Goal: Ask a question: Seek information or help from site administrators or community

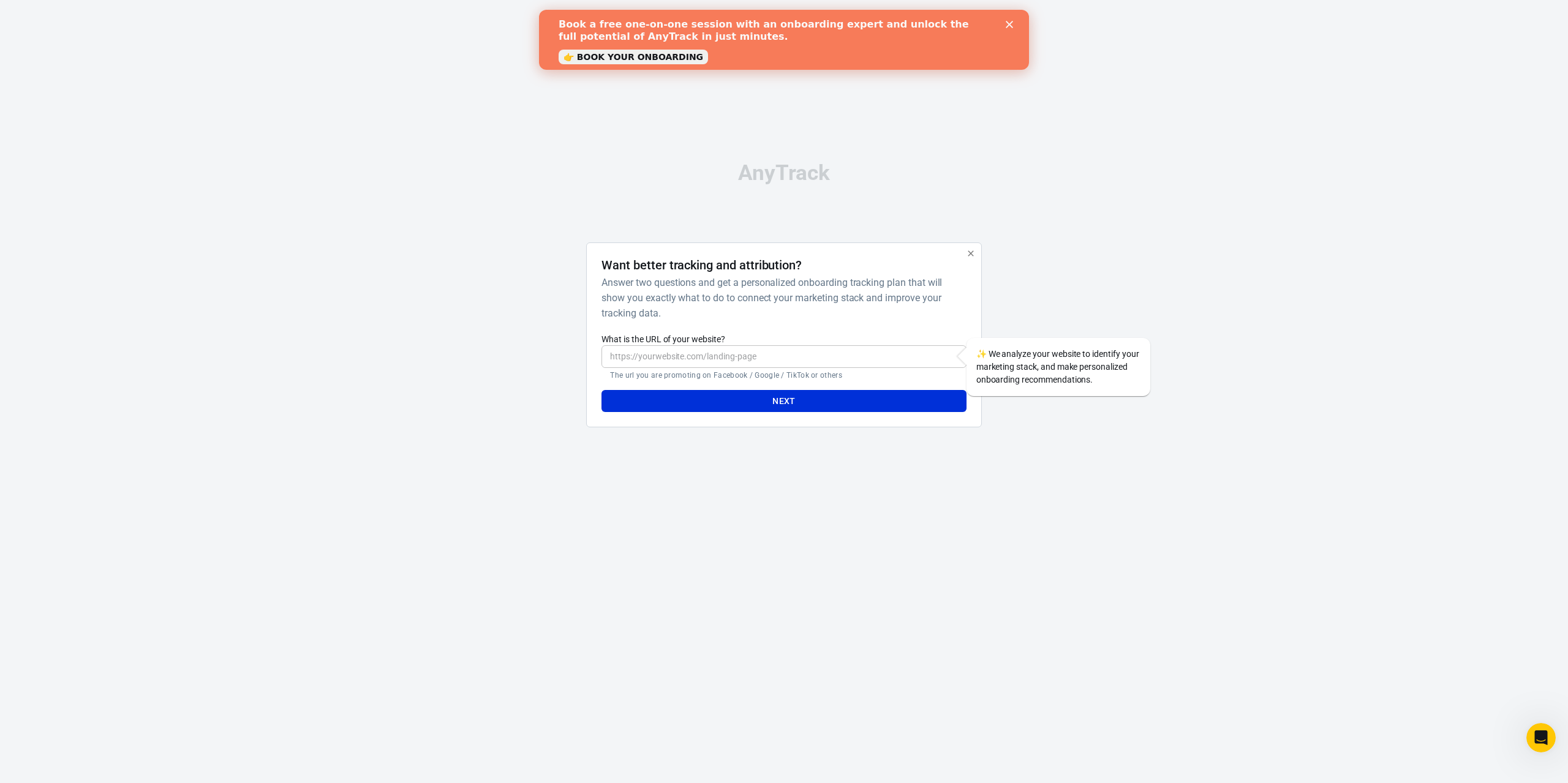
click at [780, 364] on input "What is the URL of your website?" at bounding box center [783, 357] width 364 height 22
click at [820, 348] on input "What is the URL of your website?" at bounding box center [783, 357] width 364 height 22
paste input "[URL][DOMAIN_NAME]"
type input "[URL][DOMAIN_NAME]"
click at [839, 399] on button "Next" at bounding box center [783, 401] width 364 height 22
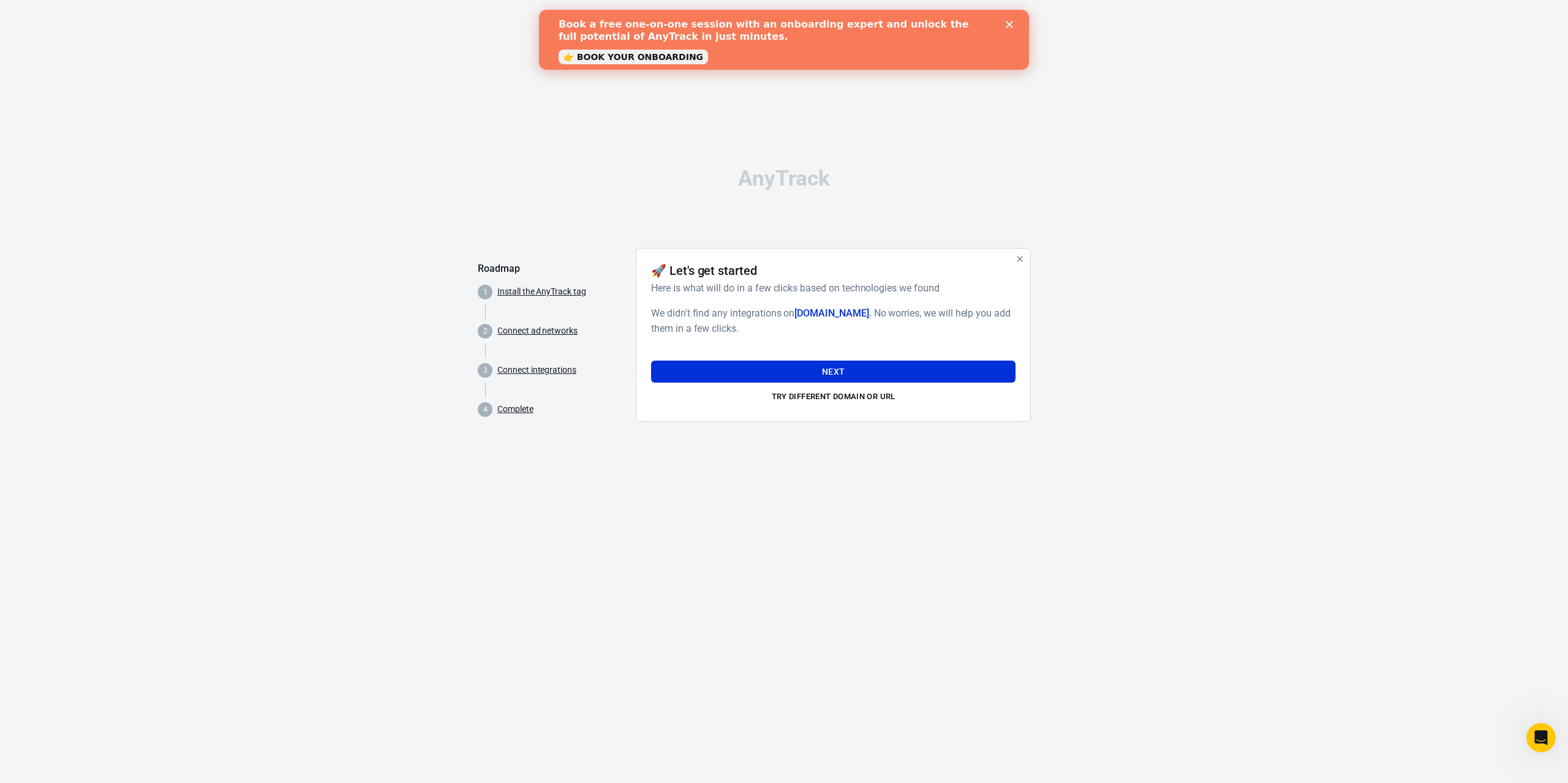
drag, startPoint x: 792, startPoint y: 464, endPoint x: 709, endPoint y: 454, distance: 83.6
click at [709, 454] on div "AnyTrack Roadmap 1 Install the AnyTrack tag 2 Connect ad networks 3 Connect int…" at bounding box center [784, 299] width 613 height 599
click at [815, 366] on button "Next" at bounding box center [833, 372] width 364 height 22
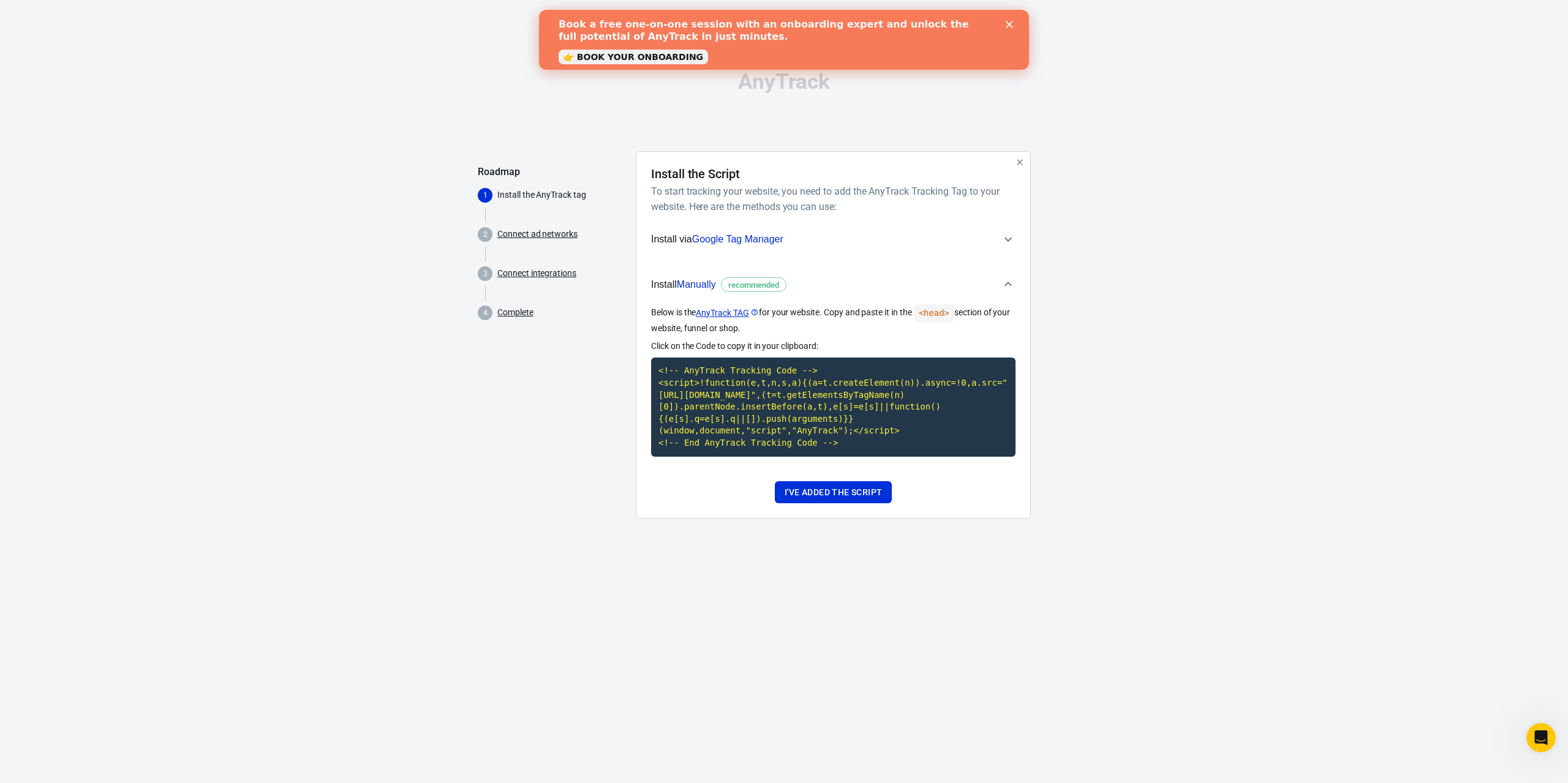
click at [1122, 401] on div "AnyTrack Roadmap 1 Install the AnyTrack tag 2 Connect ad networks 3 Connect int…" at bounding box center [784, 299] width 1568 height 599
click at [791, 411] on code "<!-- AnyTrack Tracking Code --> <script>!function(e,t,n,s,a){(a=t.createElement…" at bounding box center [833, 407] width 364 height 99
click at [795, 497] on button "I've added the script" at bounding box center [833, 492] width 117 height 22
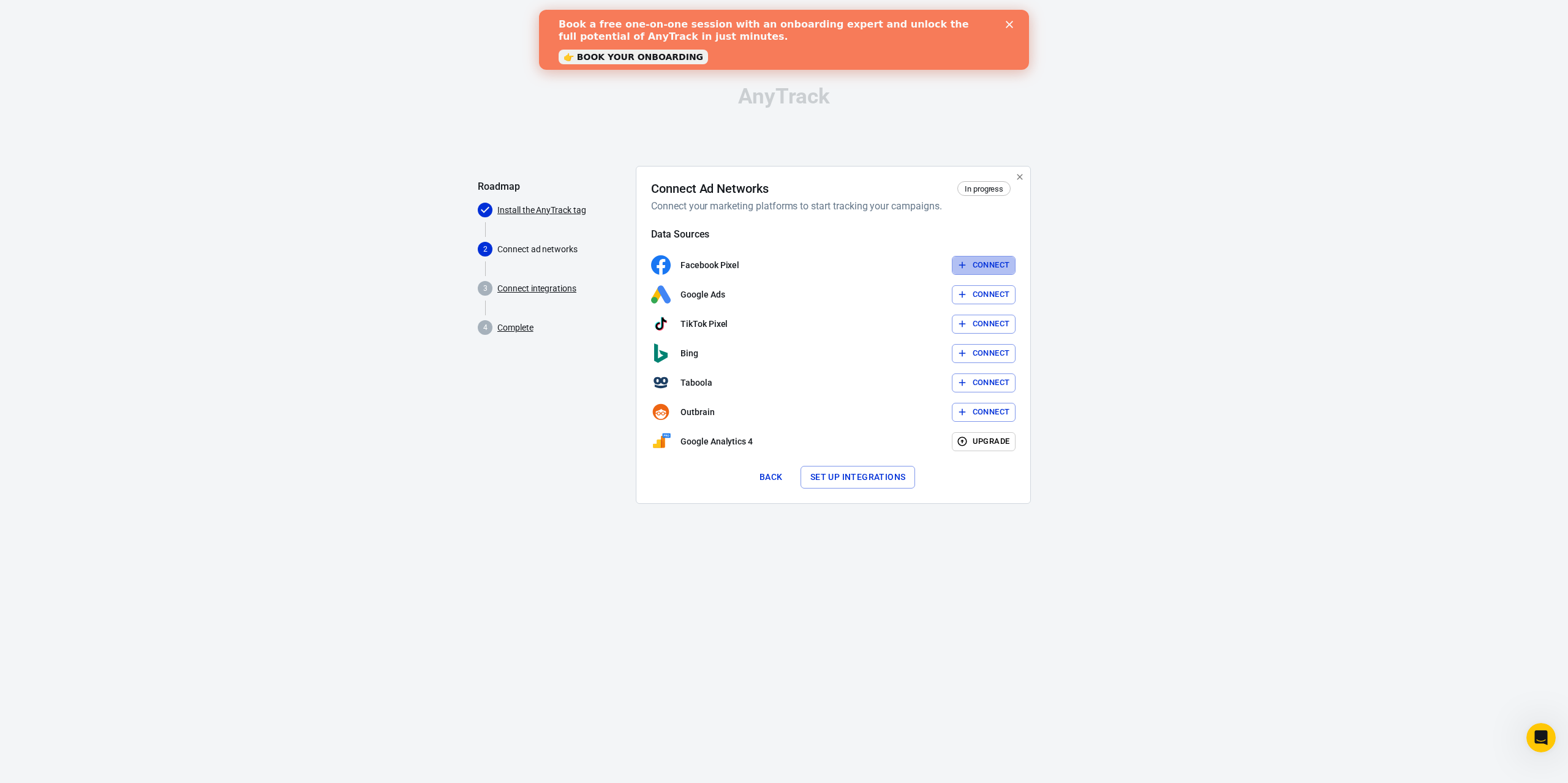
click at [974, 259] on button "Connect" at bounding box center [984, 265] width 64 height 19
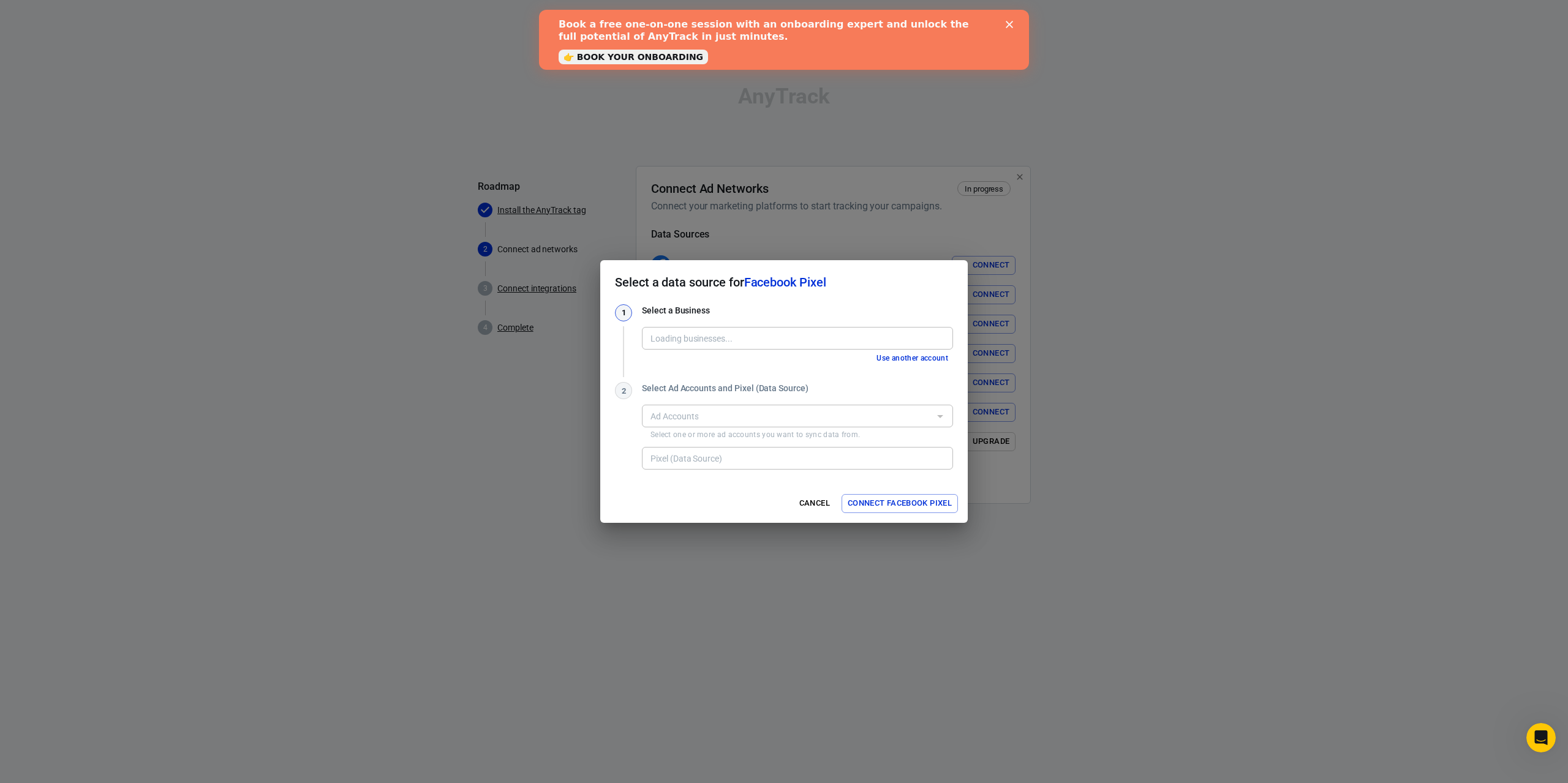
type input "Dead Cool Apps Ltd. [1613221455657061]"
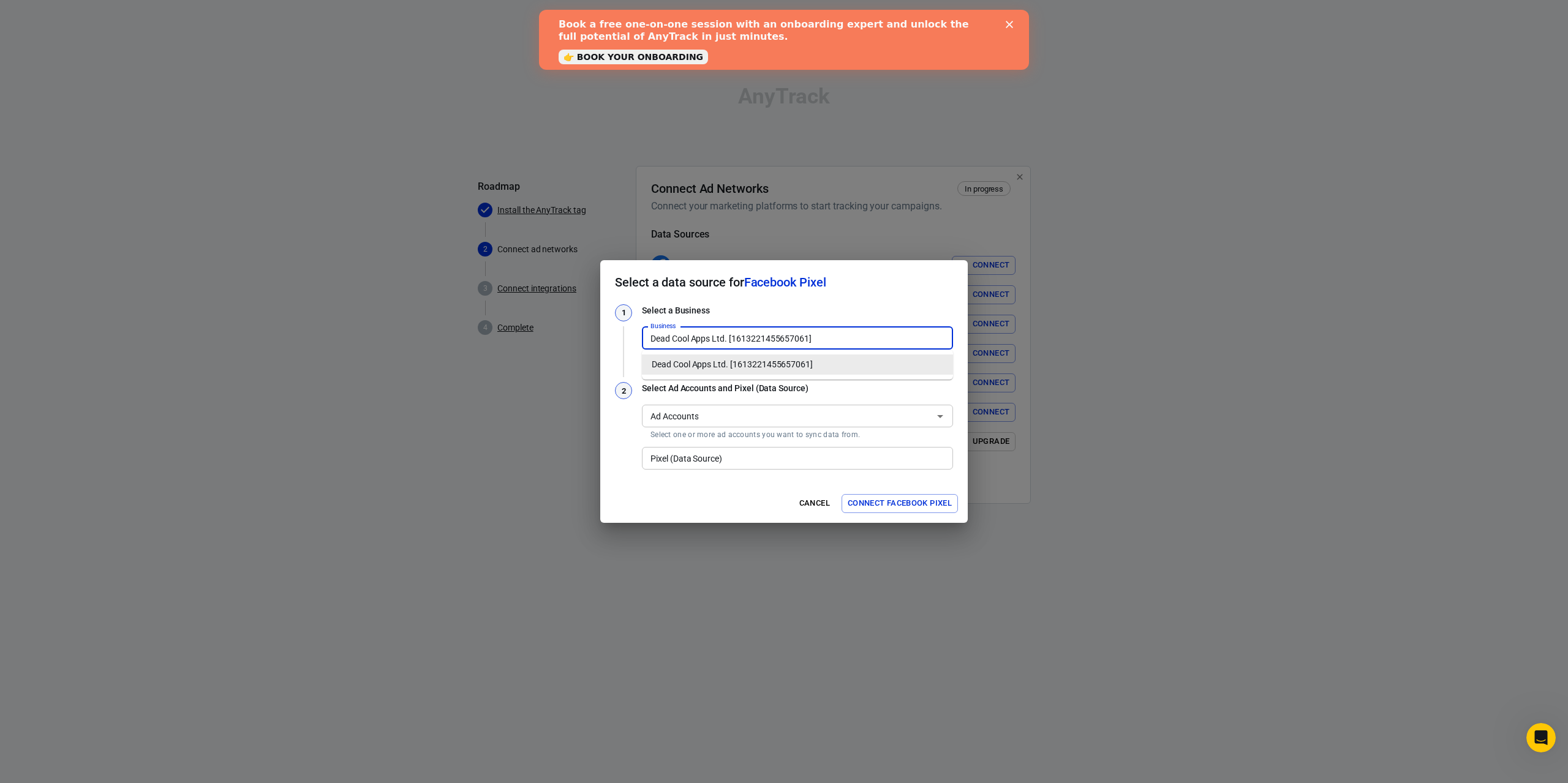
click at [755, 340] on input "Dead Cool Apps Ltd. [1613221455657061]" at bounding box center [797, 338] width 302 height 15
click at [742, 359] on li "Dead Cool Apps Ltd. [1613221455657061]" at bounding box center [797, 364] width 311 height 20
click at [706, 413] on input "Ad Accounts" at bounding box center [787, 416] width 284 height 15
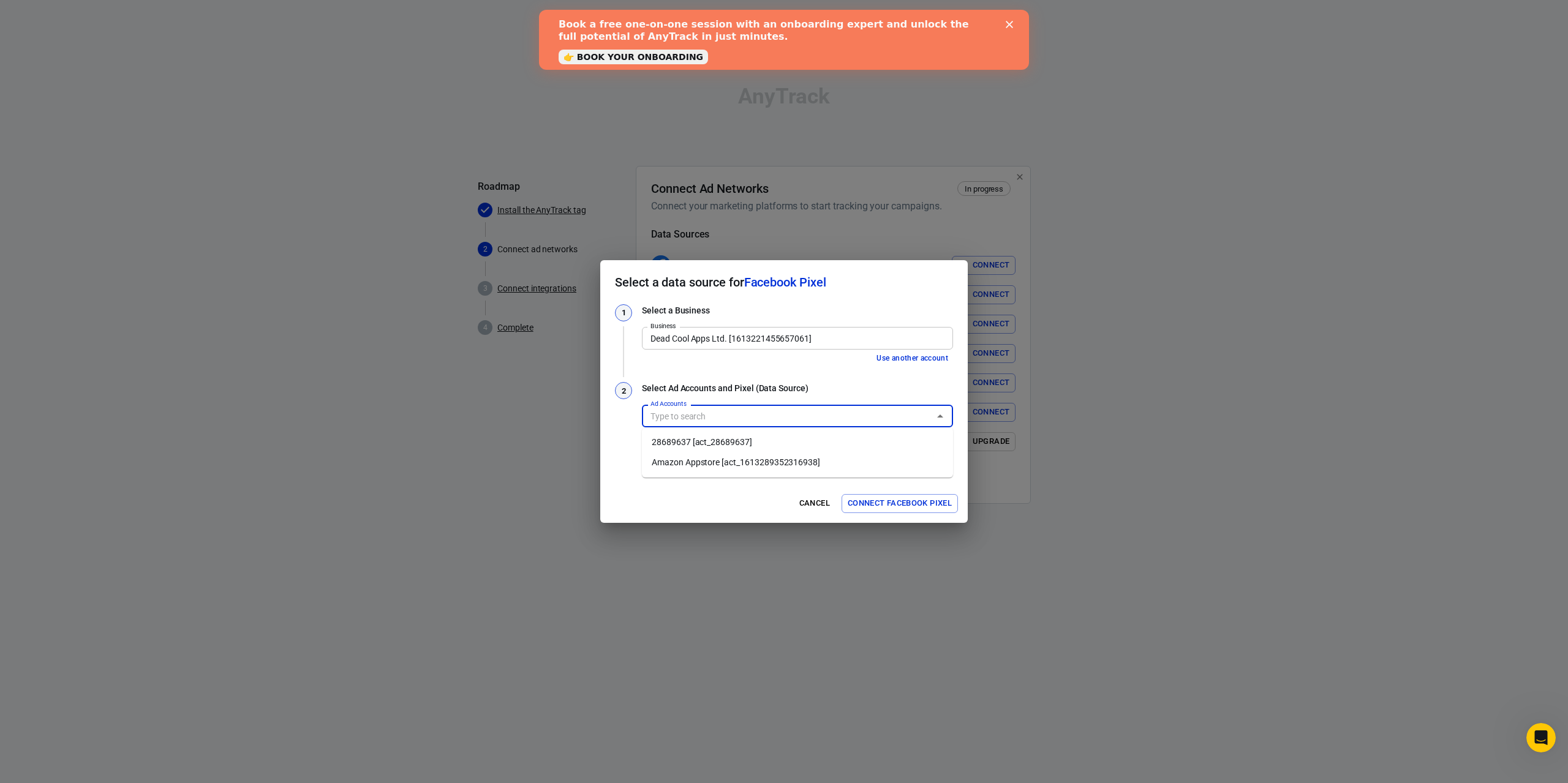
click at [716, 440] on li "28689637 [act_28689637]" at bounding box center [797, 442] width 311 height 20
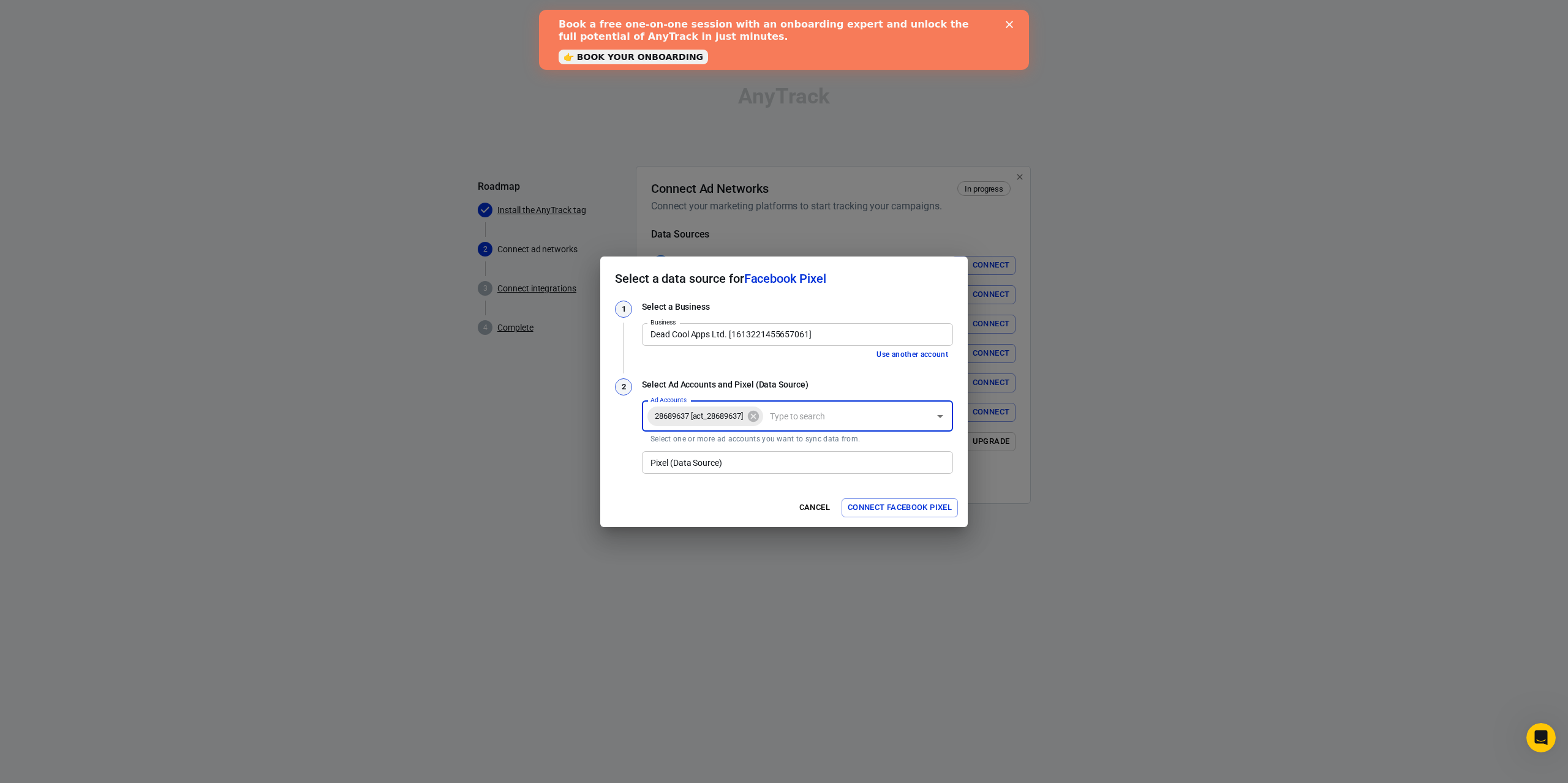
click at [718, 465] on input "Pixel (Data Source)" at bounding box center [797, 463] width 302 height 15
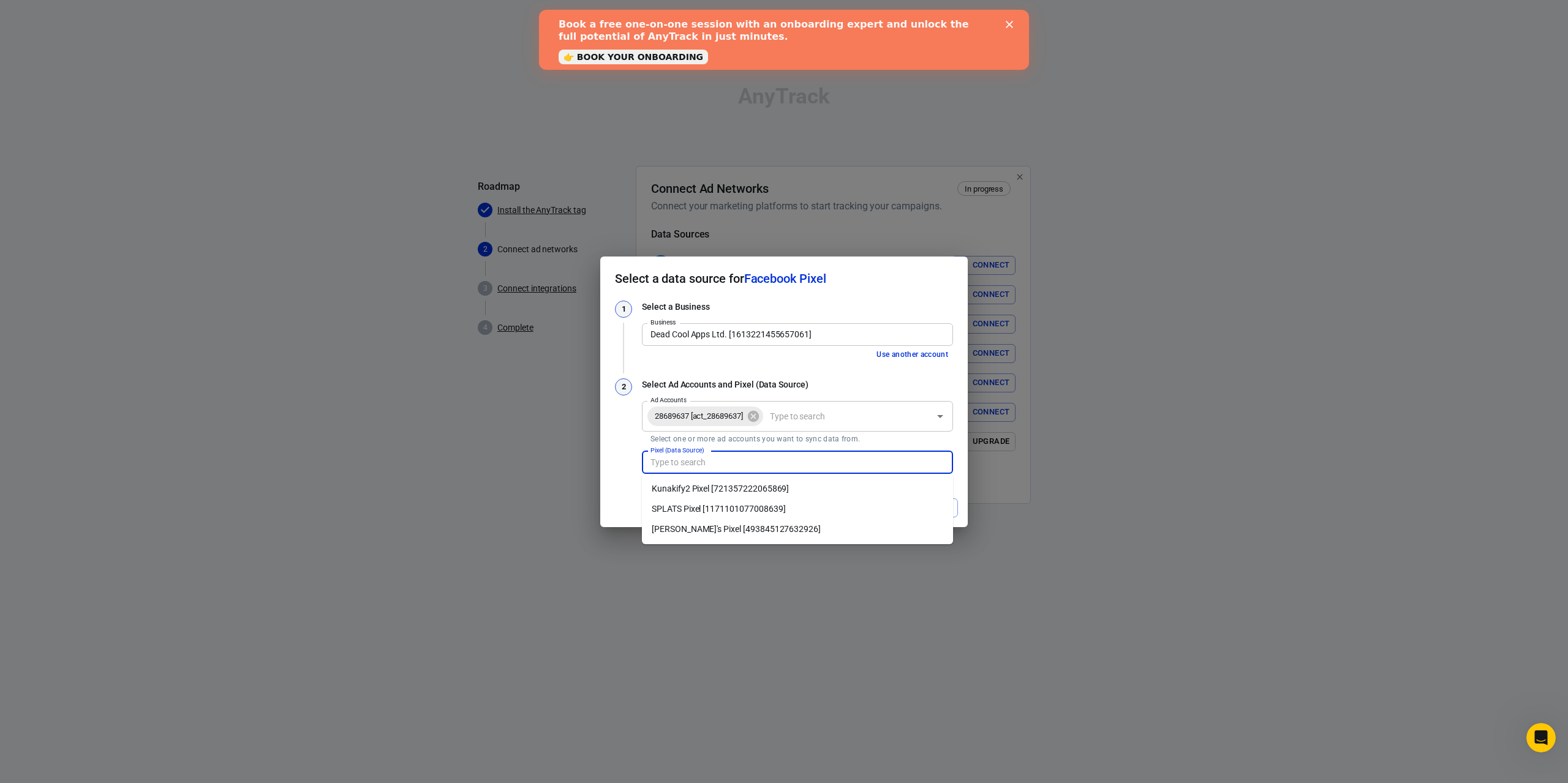
click at [798, 493] on li "Kunakify2 Pixel [721357222065869]" at bounding box center [797, 489] width 311 height 20
type input "Kunakify2 Pixel [721357222065869]"
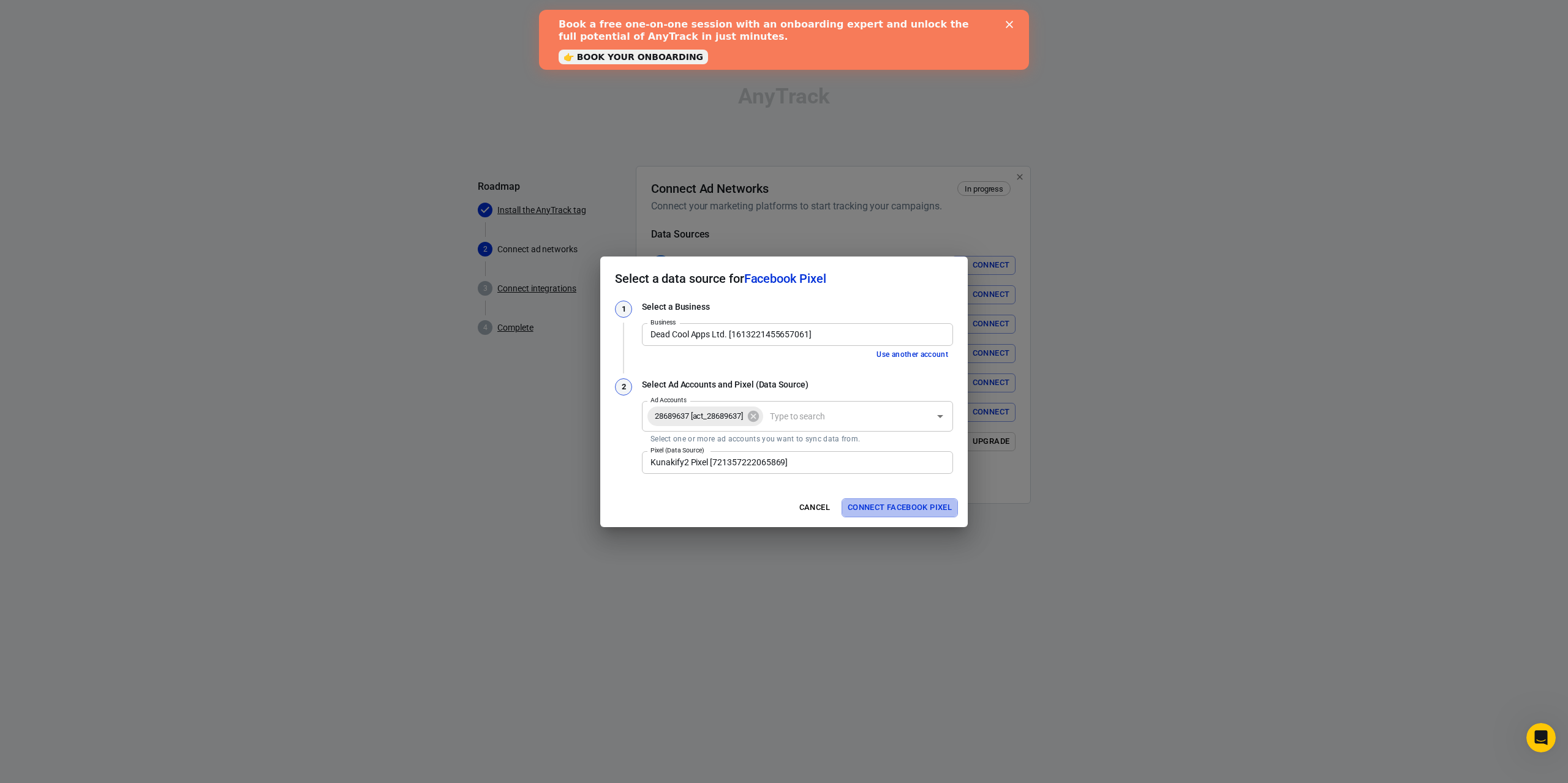
click at [895, 511] on button "Connect Facebook Pixel" at bounding box center [899, 508] width 116 height 19
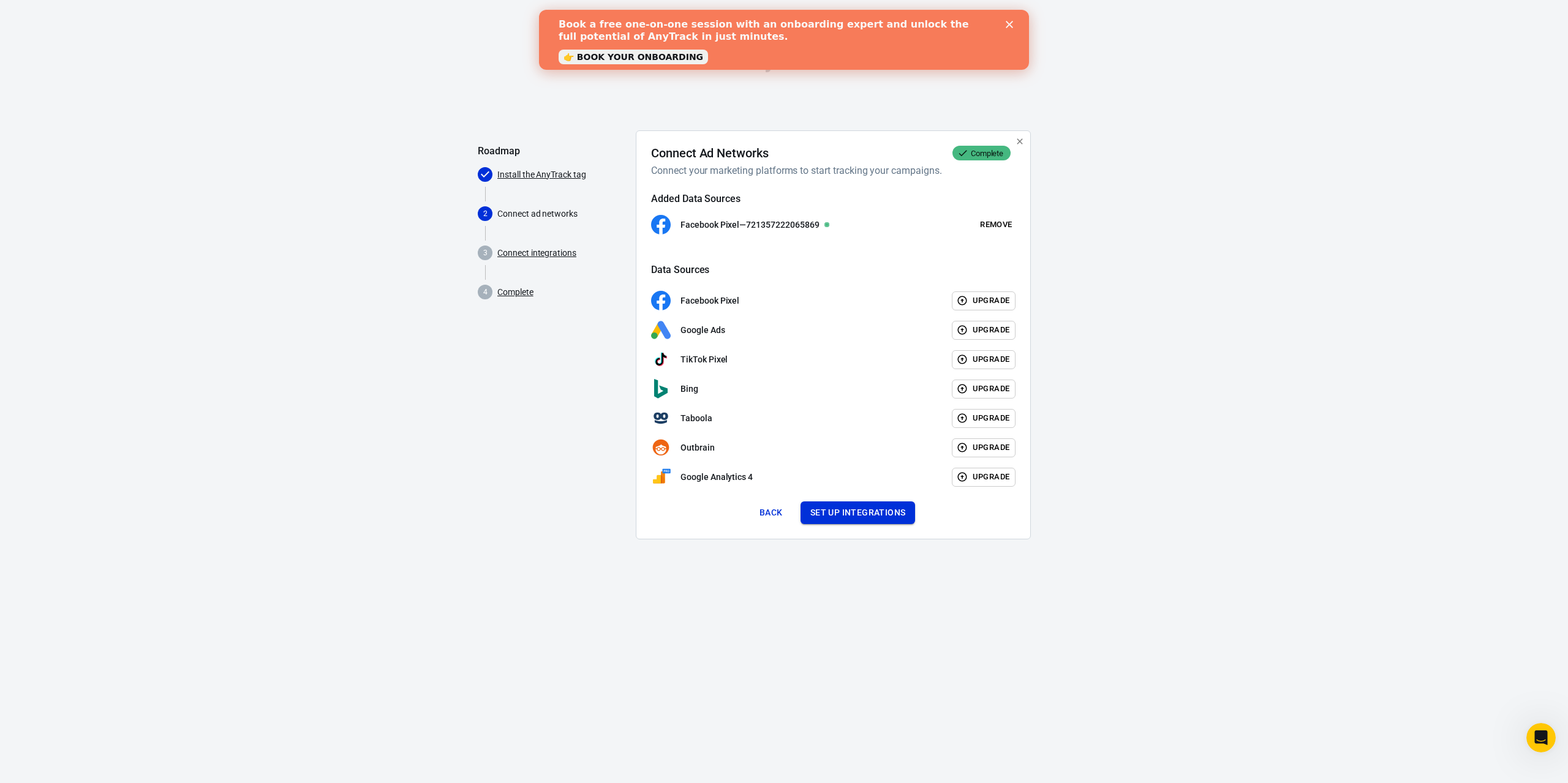
click at [874, 513] on button "Set up integrations" at bounding box center [858, 512] width 115 height 22
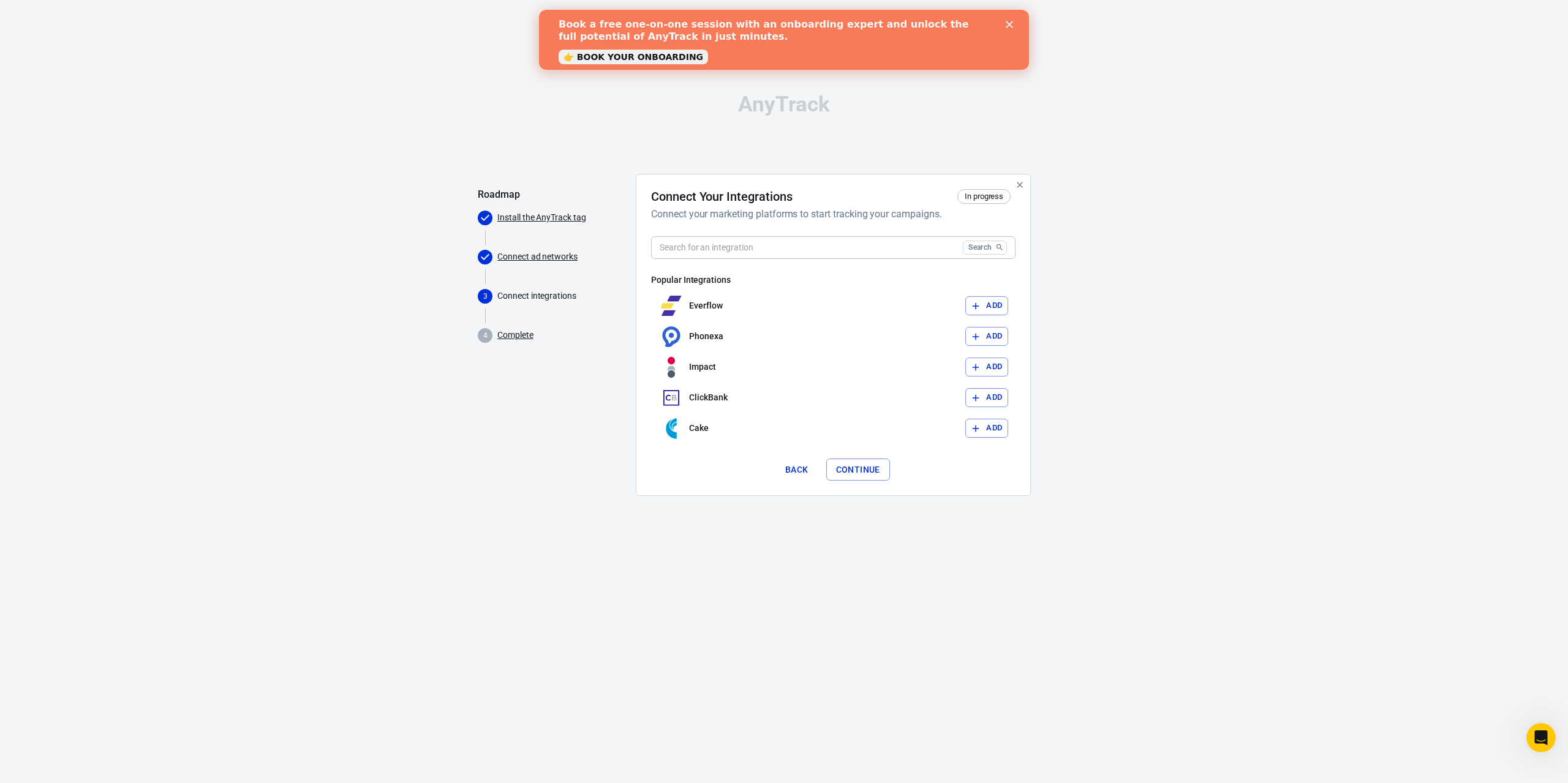
click at [782, 250] on input "text" at bounding box center [804, 247] width 307 height 22
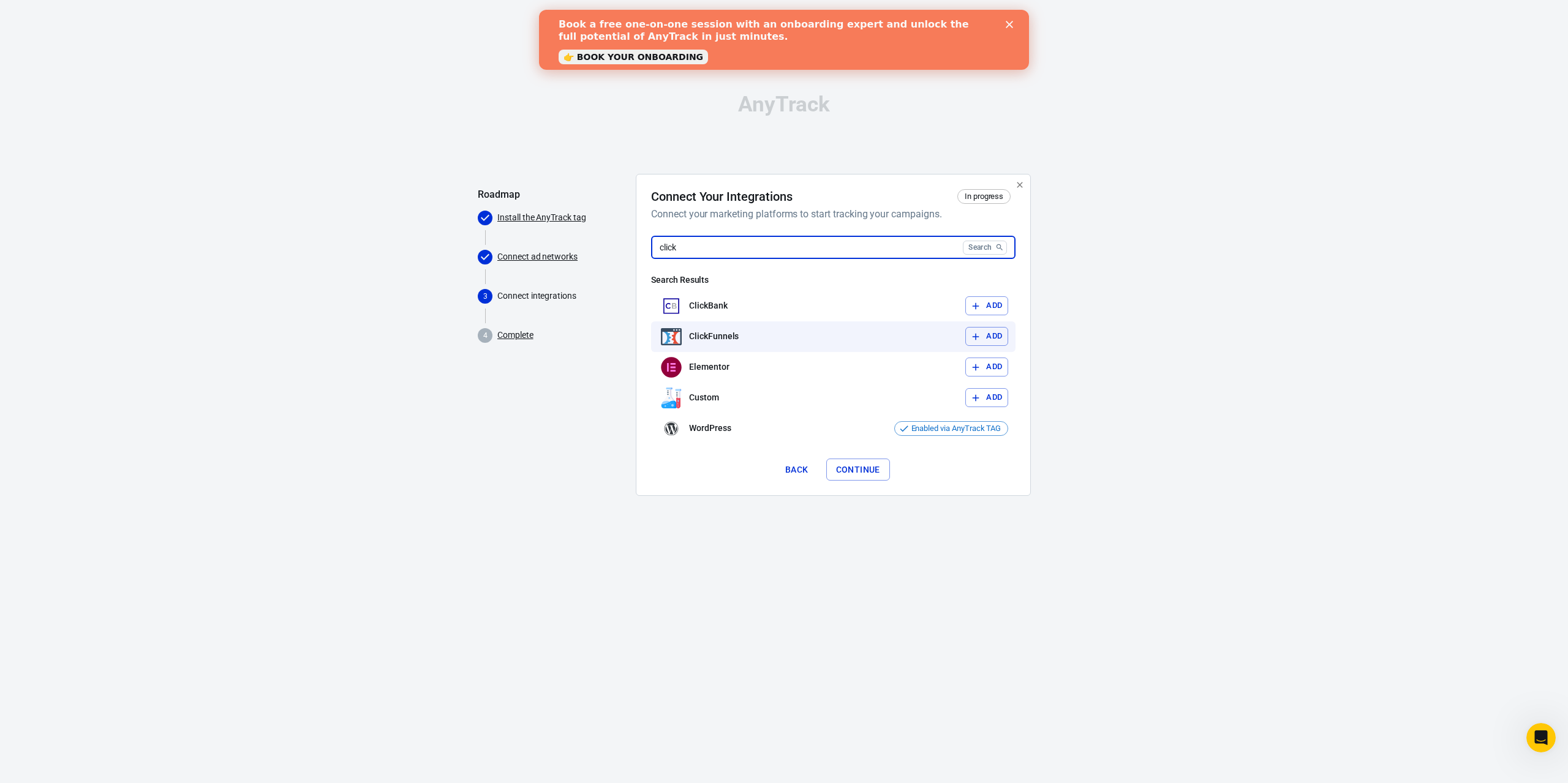
type input "click"
click at [976, 337] on icon "button" at bounding box center [976, 337] width 7 height 7
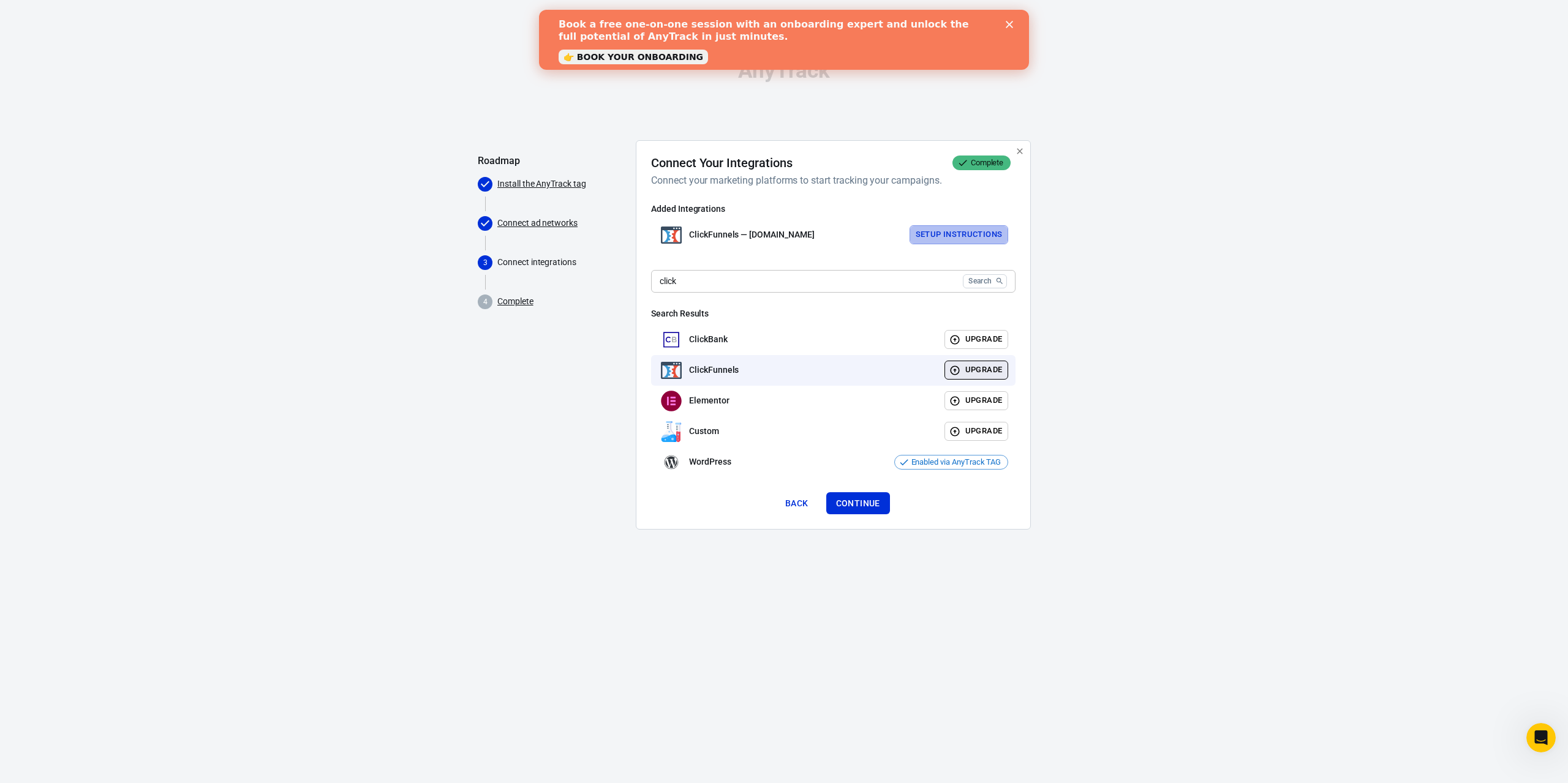
click at [942, 229] on button "Setup Instructions" at bounding box center [960, 234] width 99 height 19
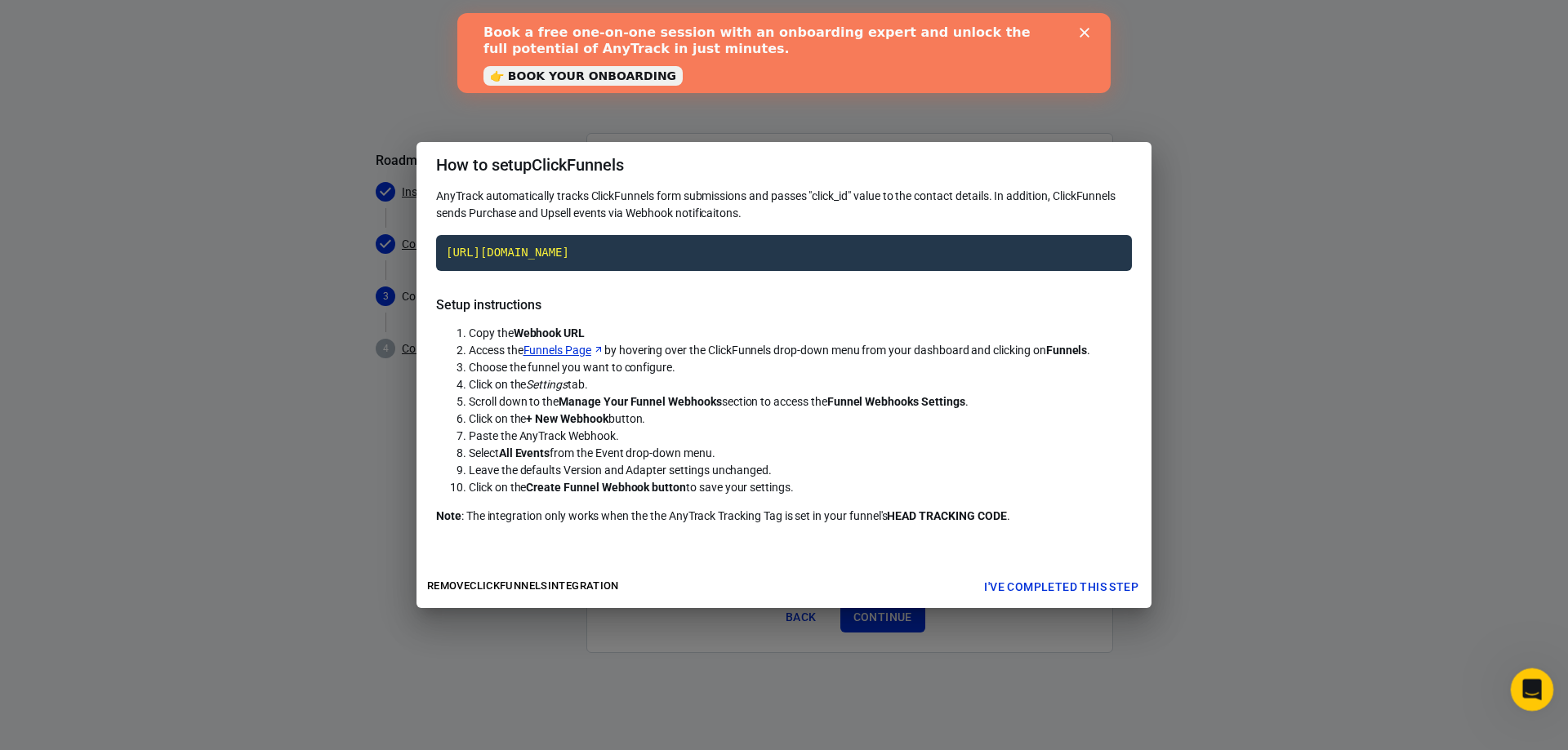
click at [1528, 674] on icon "Open Intercom Messenger" at bounding box center [1529, 687] width 27 height 27
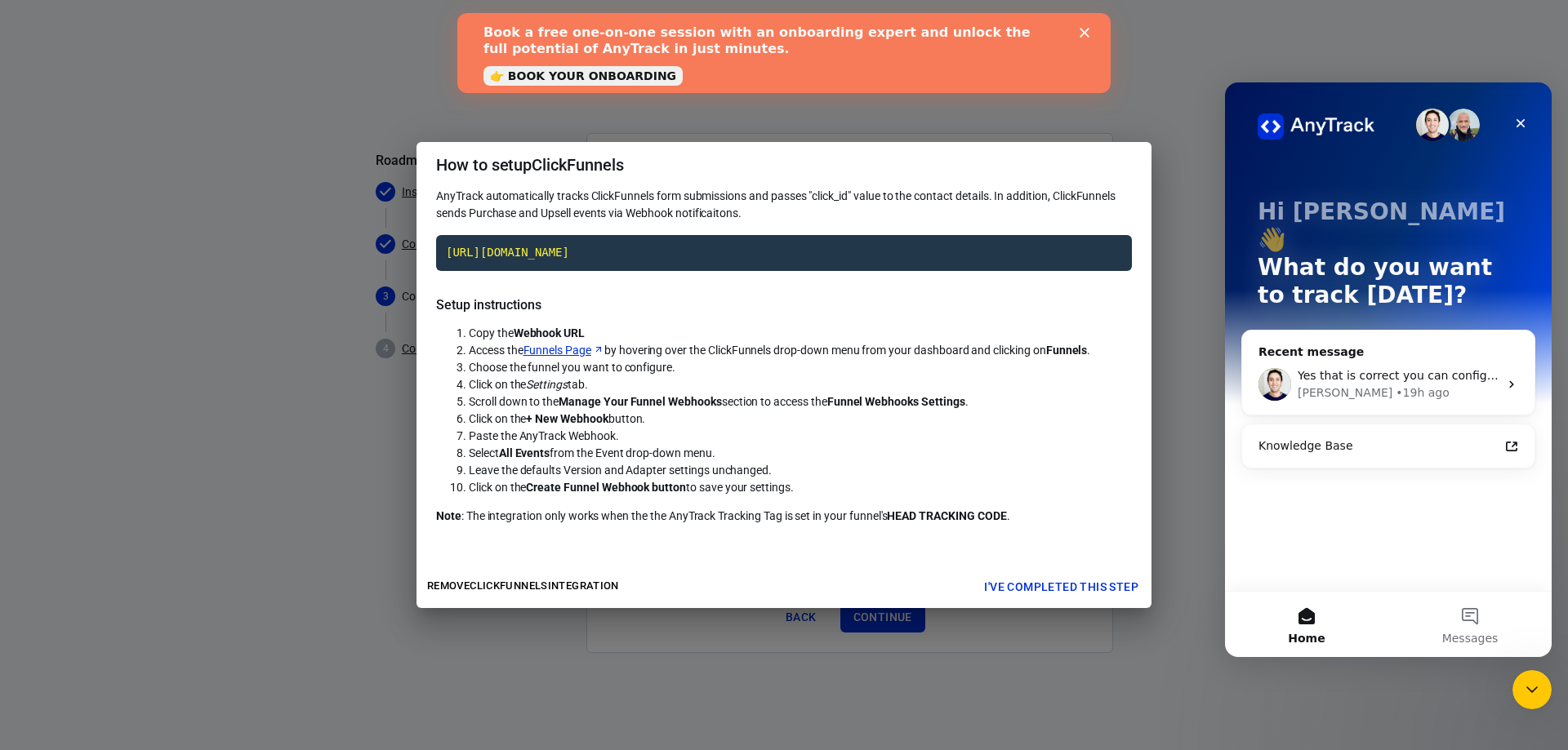
click at [1396, 385] on div "• 19h ago" at bounding box center [1422, 393] width 53 height 17
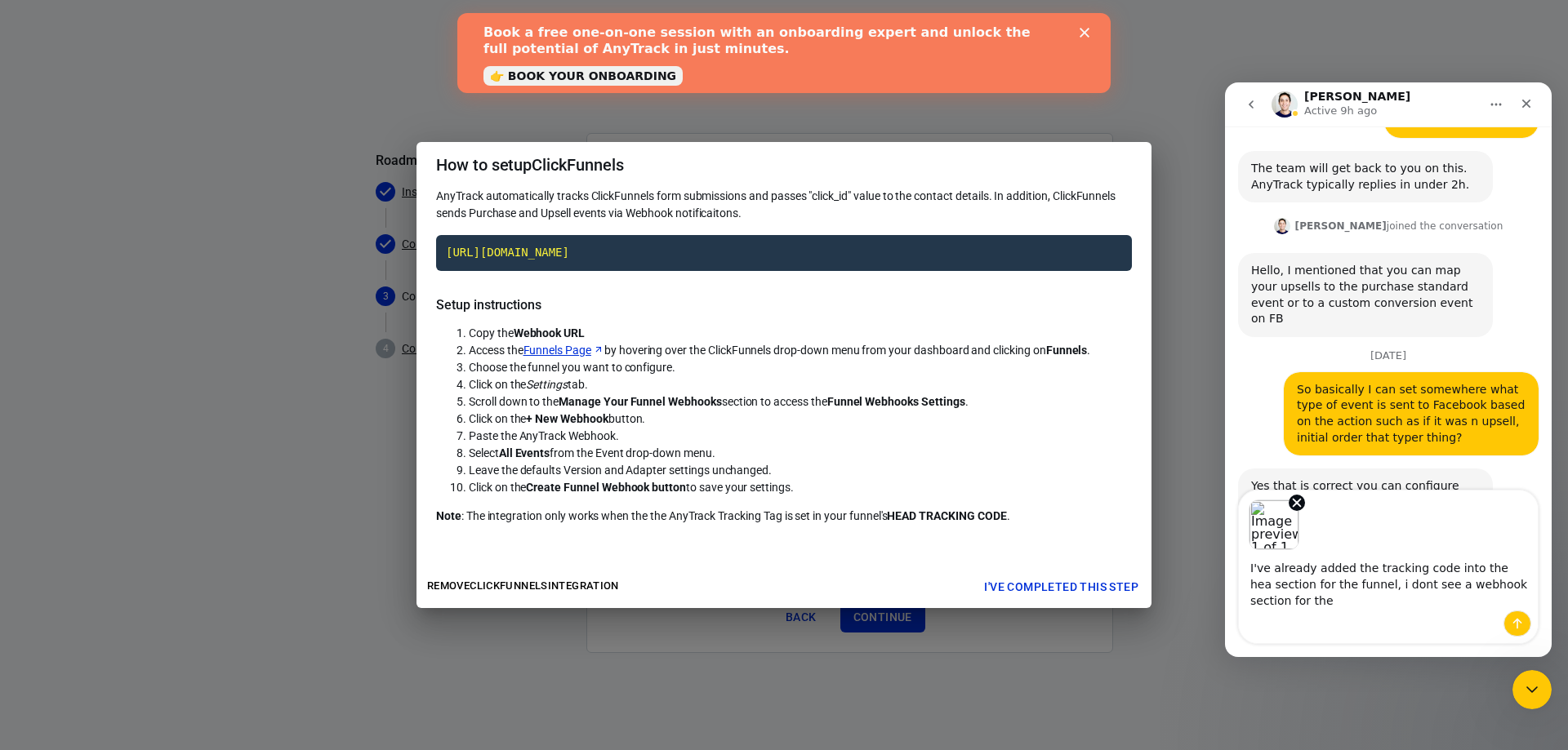
scroll to position [1249, 0]
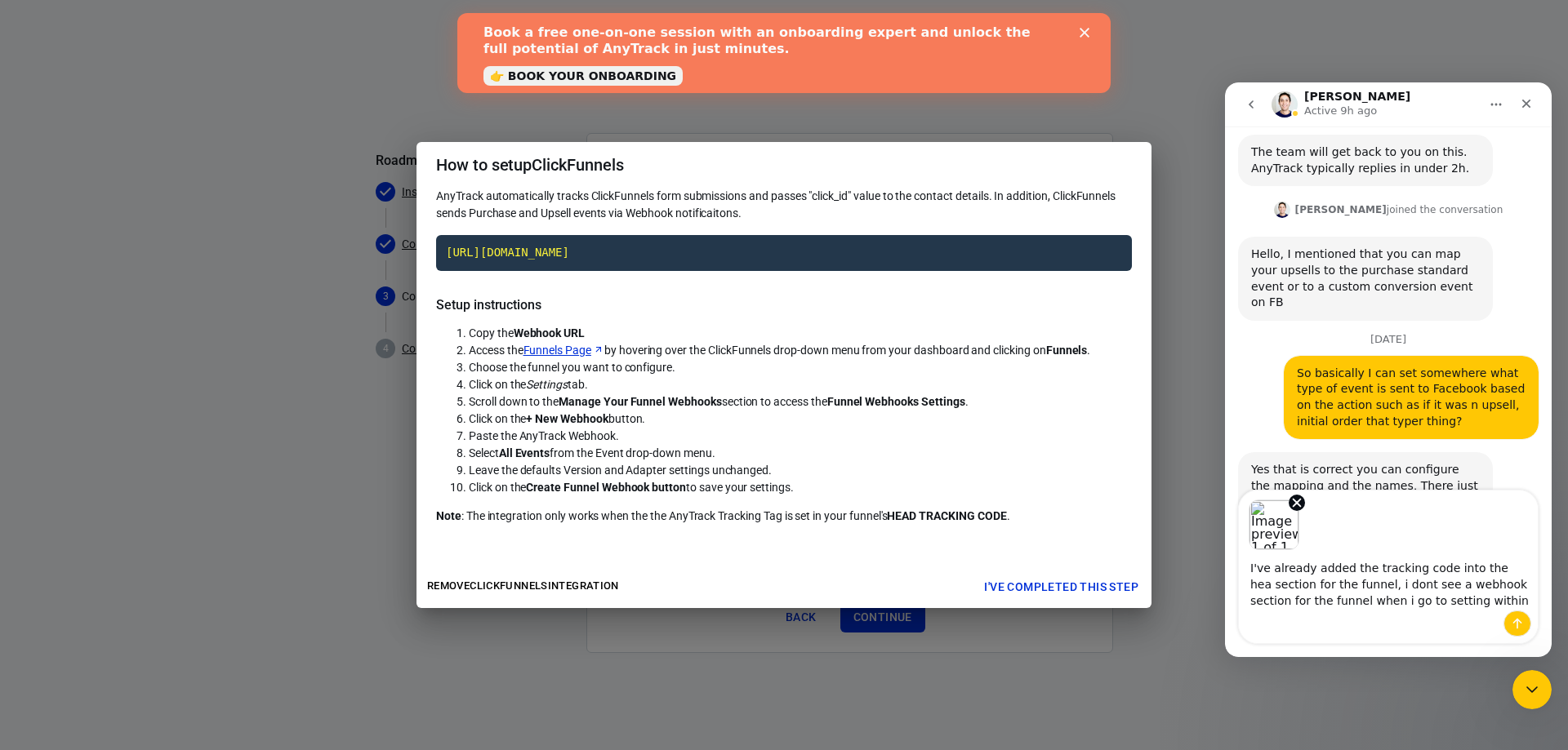
type textarea "I've already added the tracking code into the hea section for the funnel, i don…"
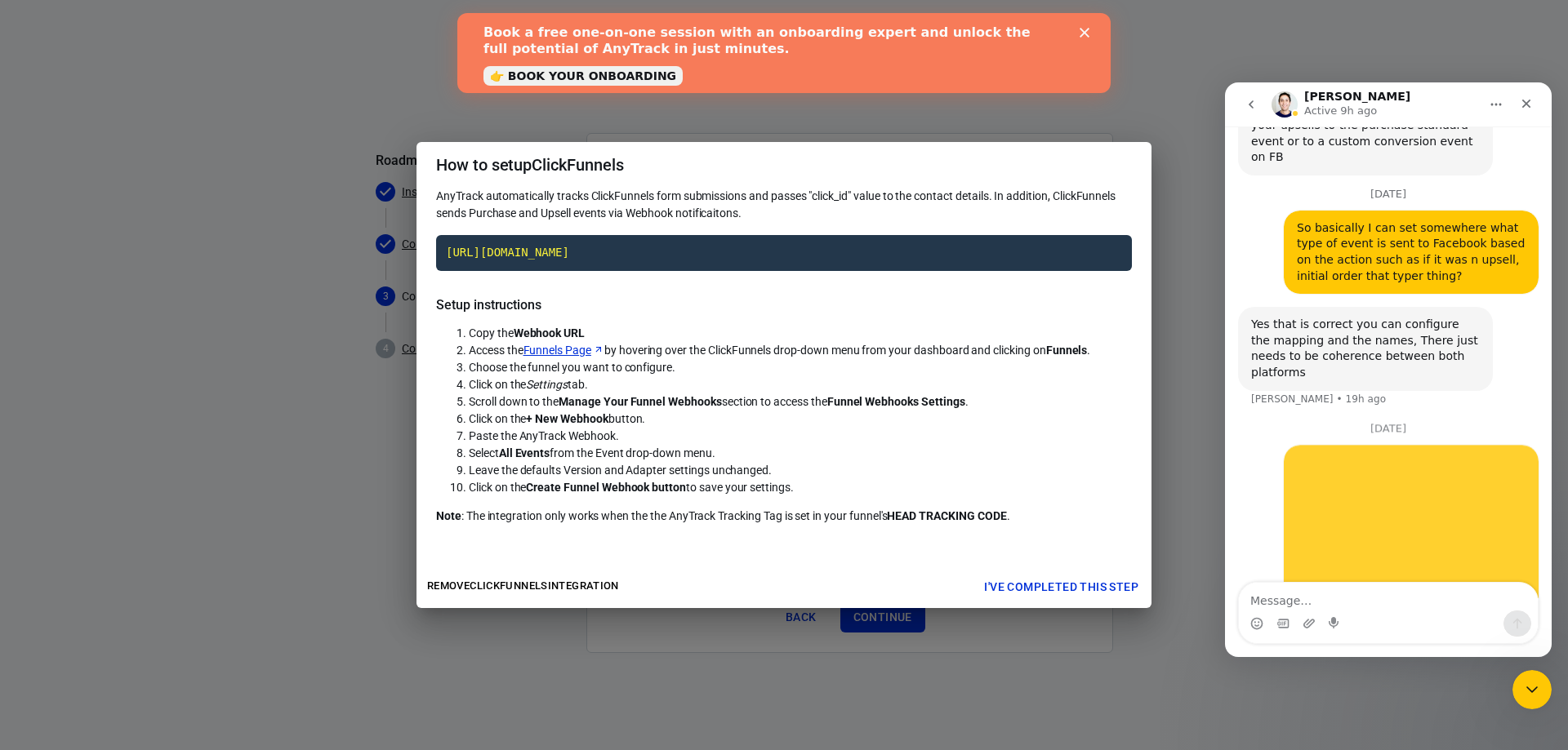
scroll to position [1421, 0]
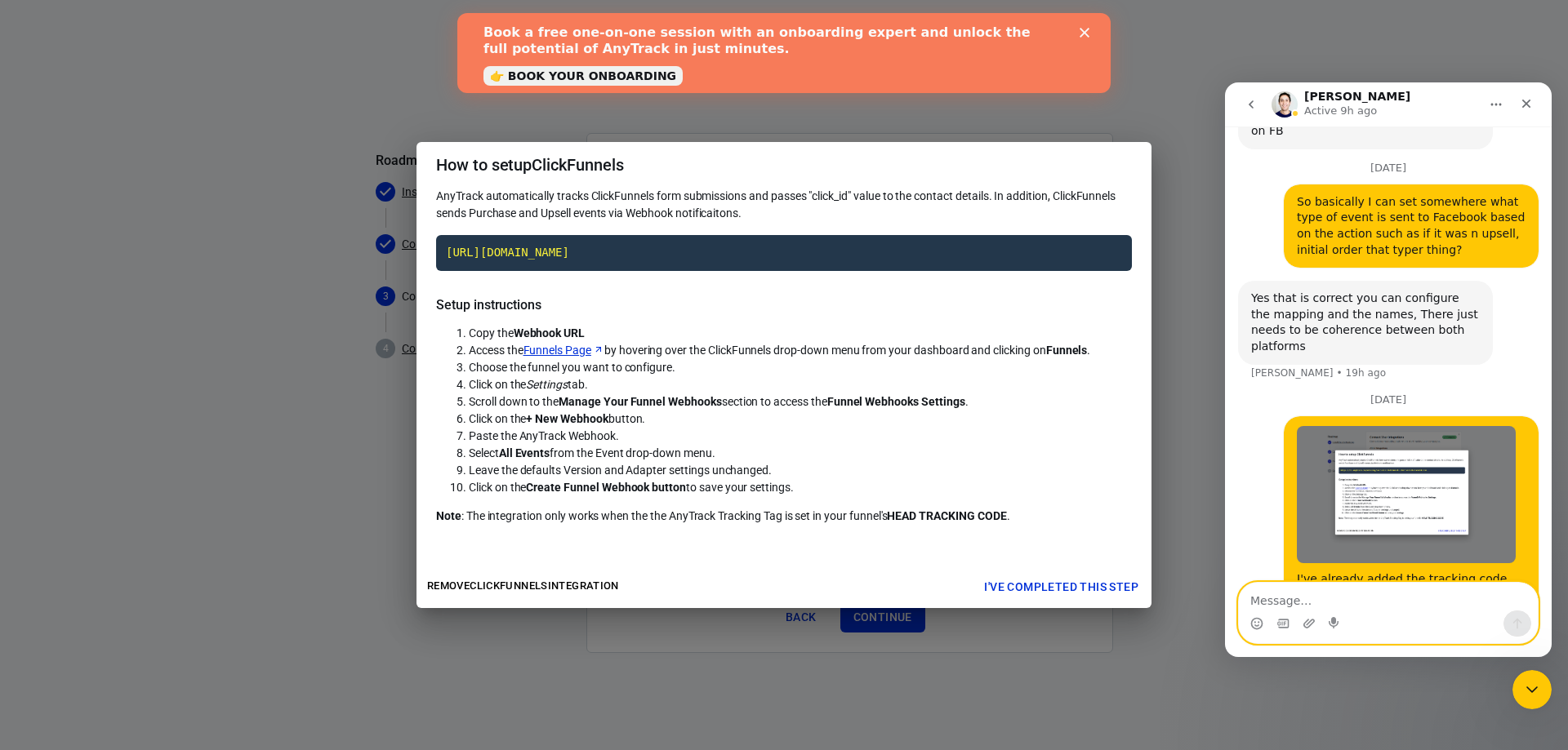
click at [1402, 595] on textarea "Message…" at bounding box center [1388, 596] width 299 height 28
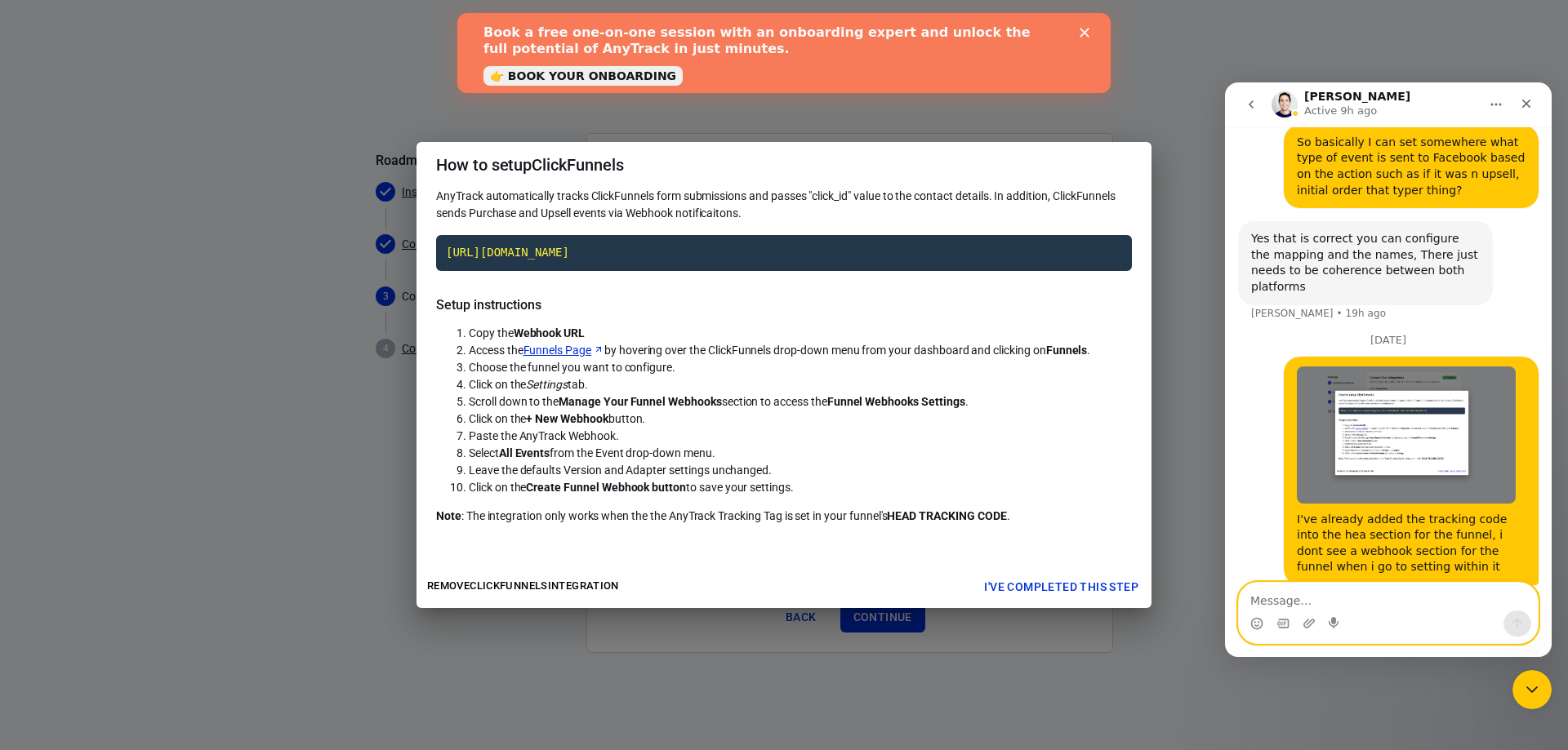
scroll to position [1660, 0]
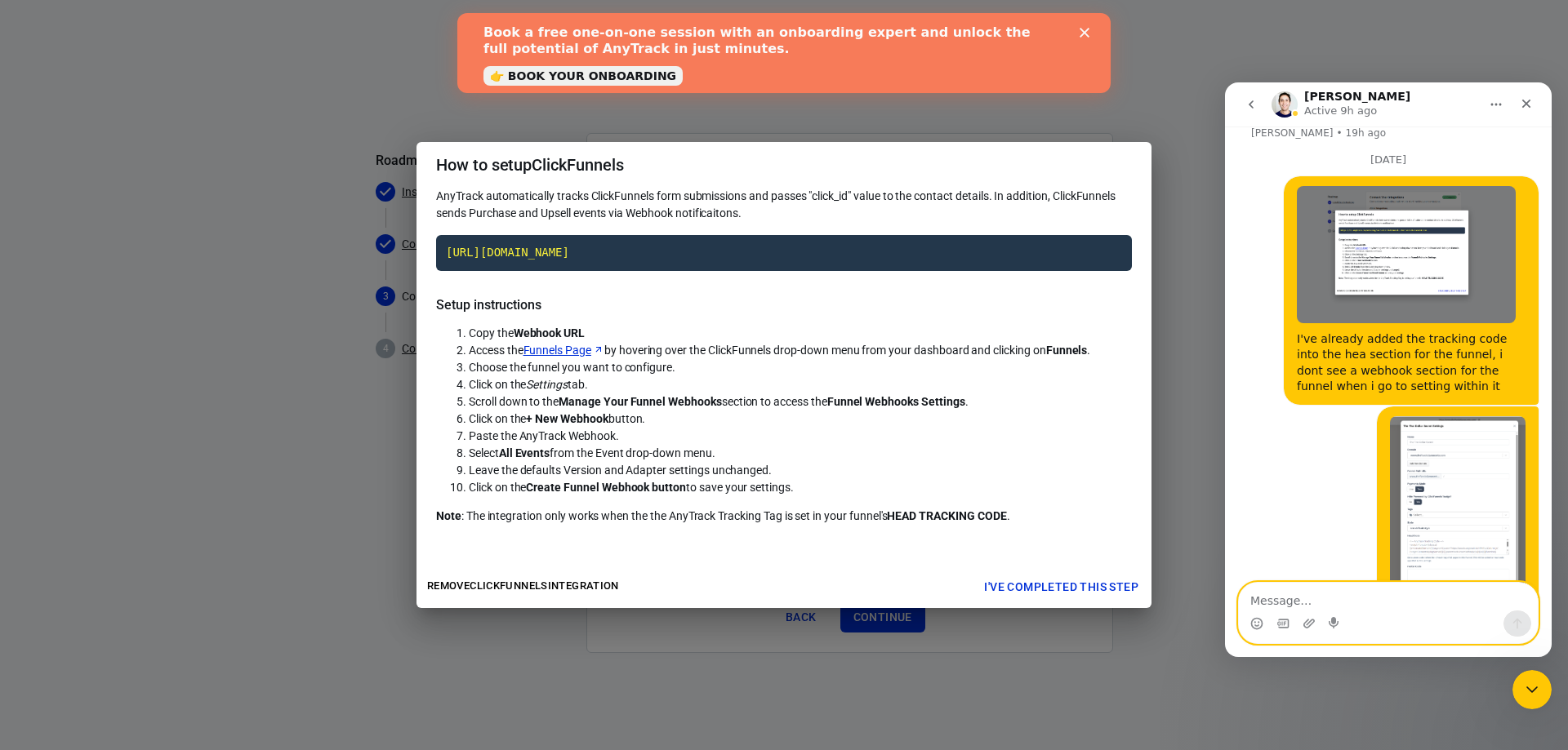
click at [1403, 594] on textarea "Message…" at bounding box center [1388, 596] width 299 height 28
type textarea "Gpt was claiming"
click at [1364, 605] on textarea "Gpt was claiming" at bounding box center [1388, 596] width 299 height 28
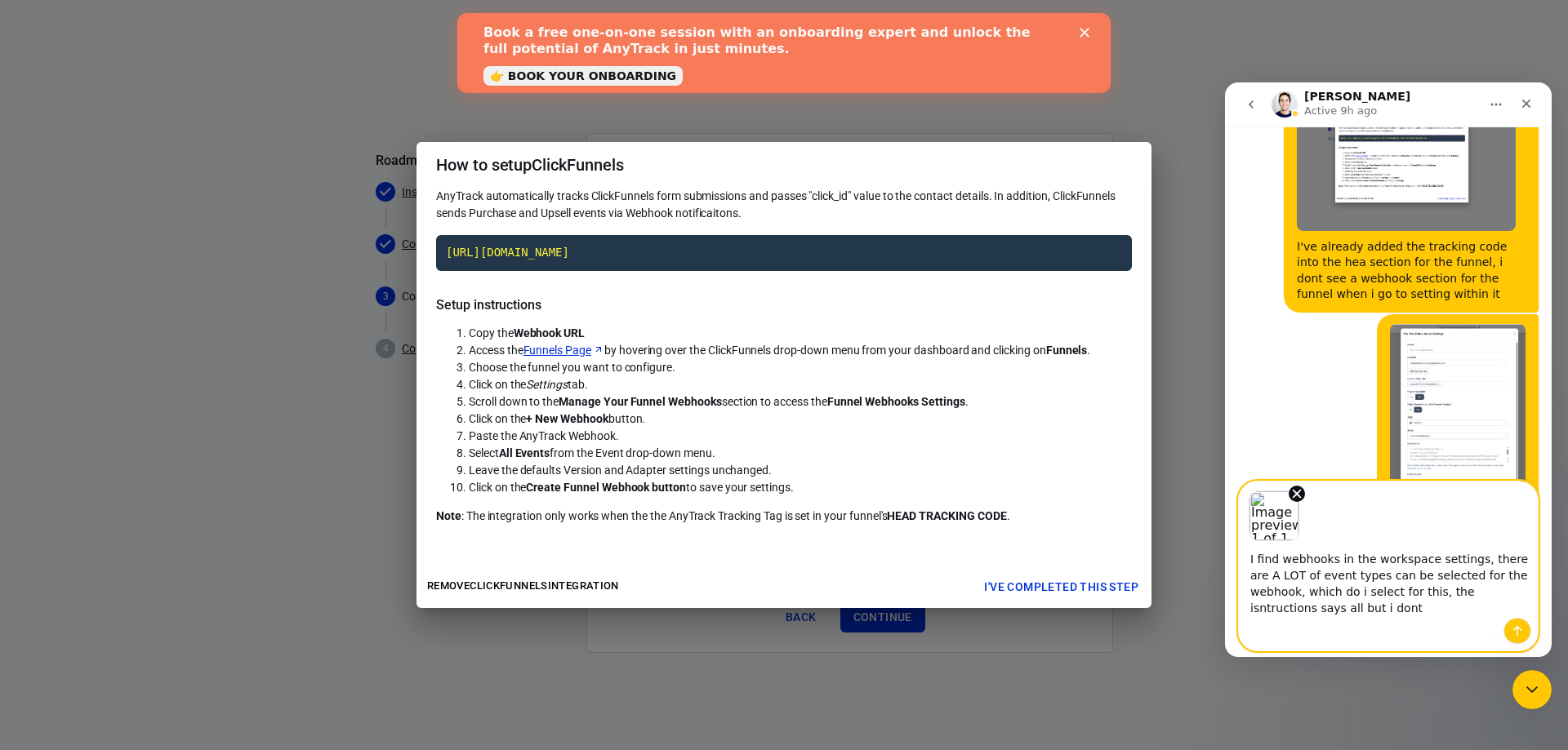
scroll to position [1762, 0]
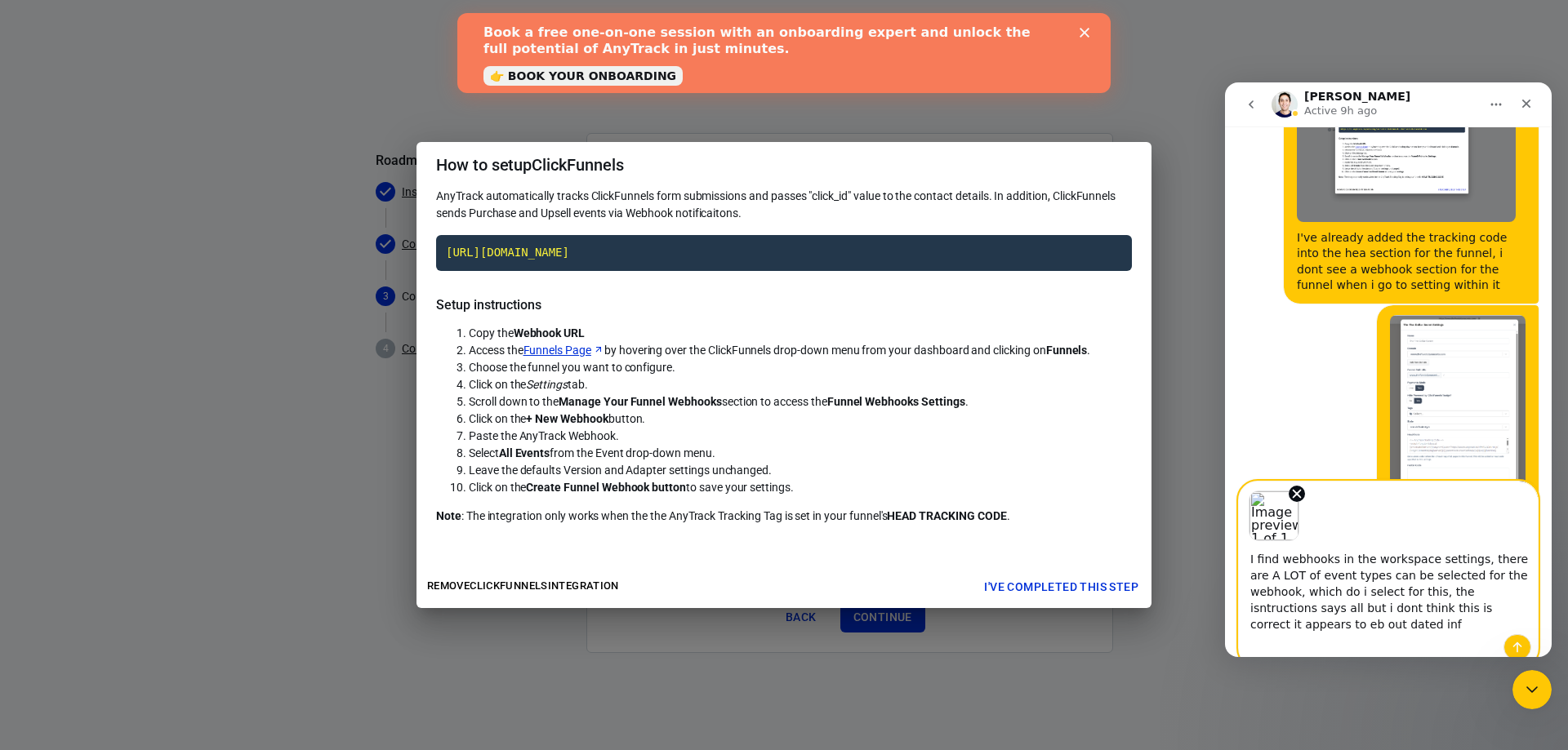
type textarea "I find webhooks in the workspace settings, there are A LOT of event types can b…"
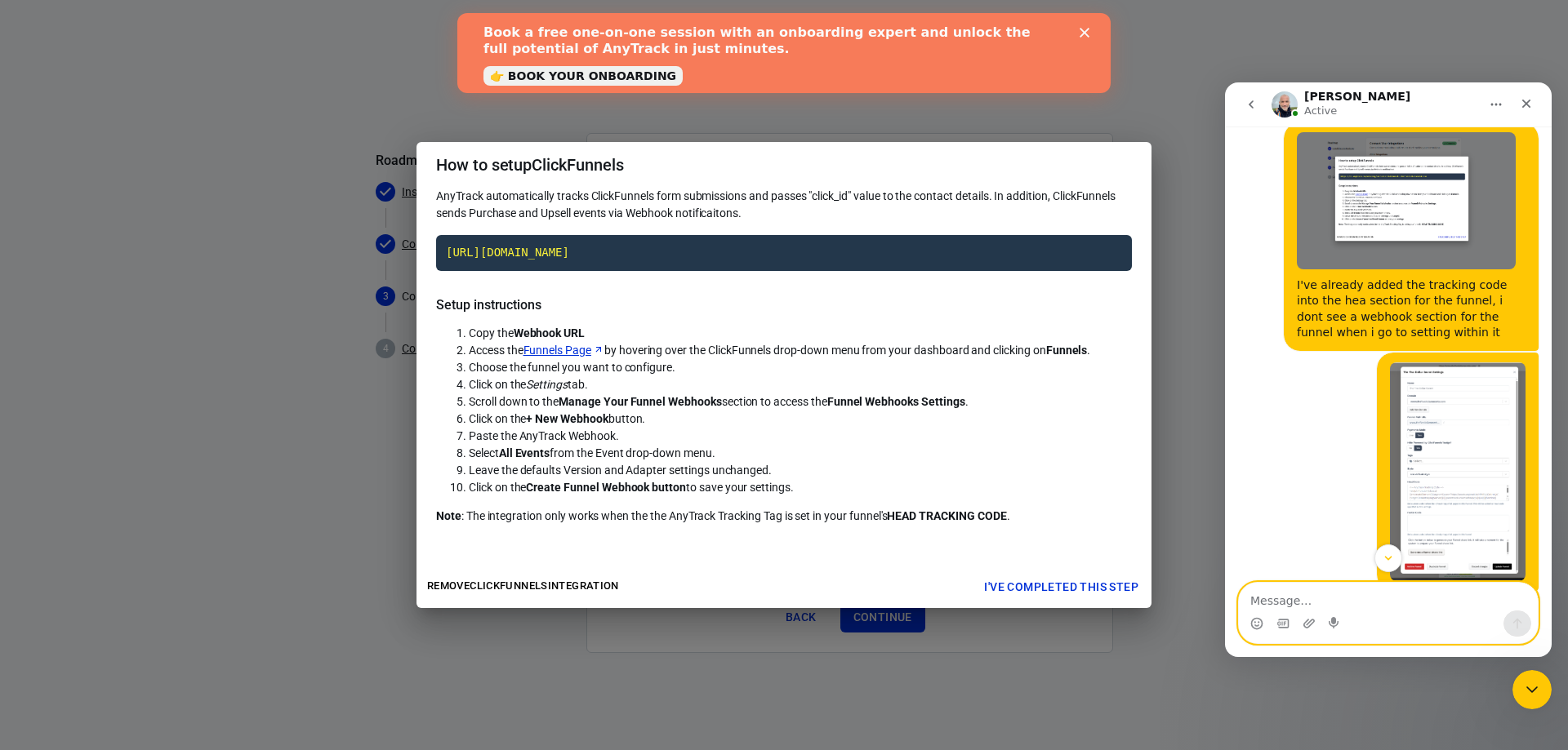
scroll to position [2025, 0]
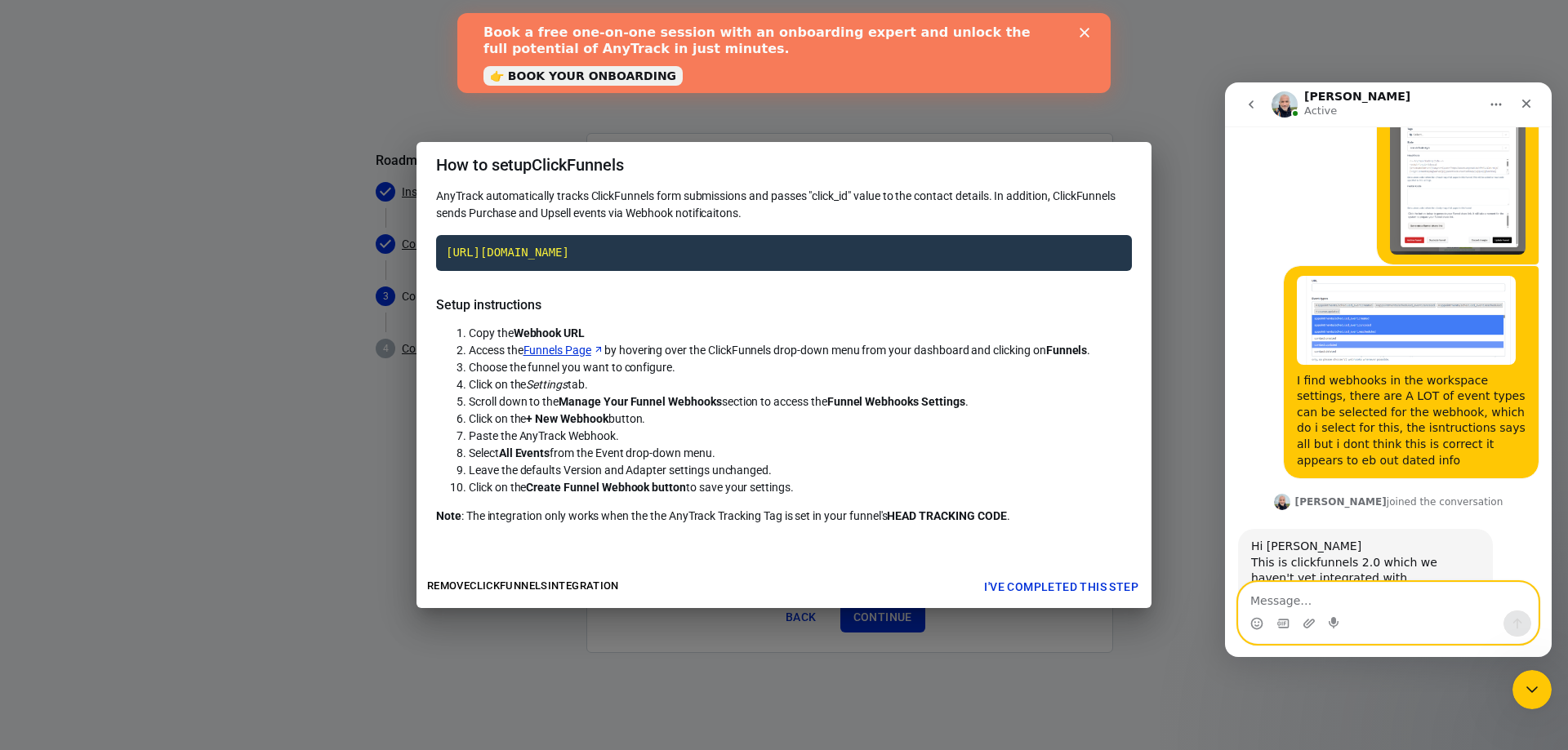
click at [1351, 602] on textarea "Message…" at bounding box center [1388, 596] width 299 height 28
click at [1398, 604] on textarea "Message…" at bounding box center [1388, 596] width 299 height 28
click at [1286, 598] on textarea "Message…" at bounding box center [1388, 596] width 299 height 28
type textarea "So this doesnt work for the latest version of clickfunnels?"
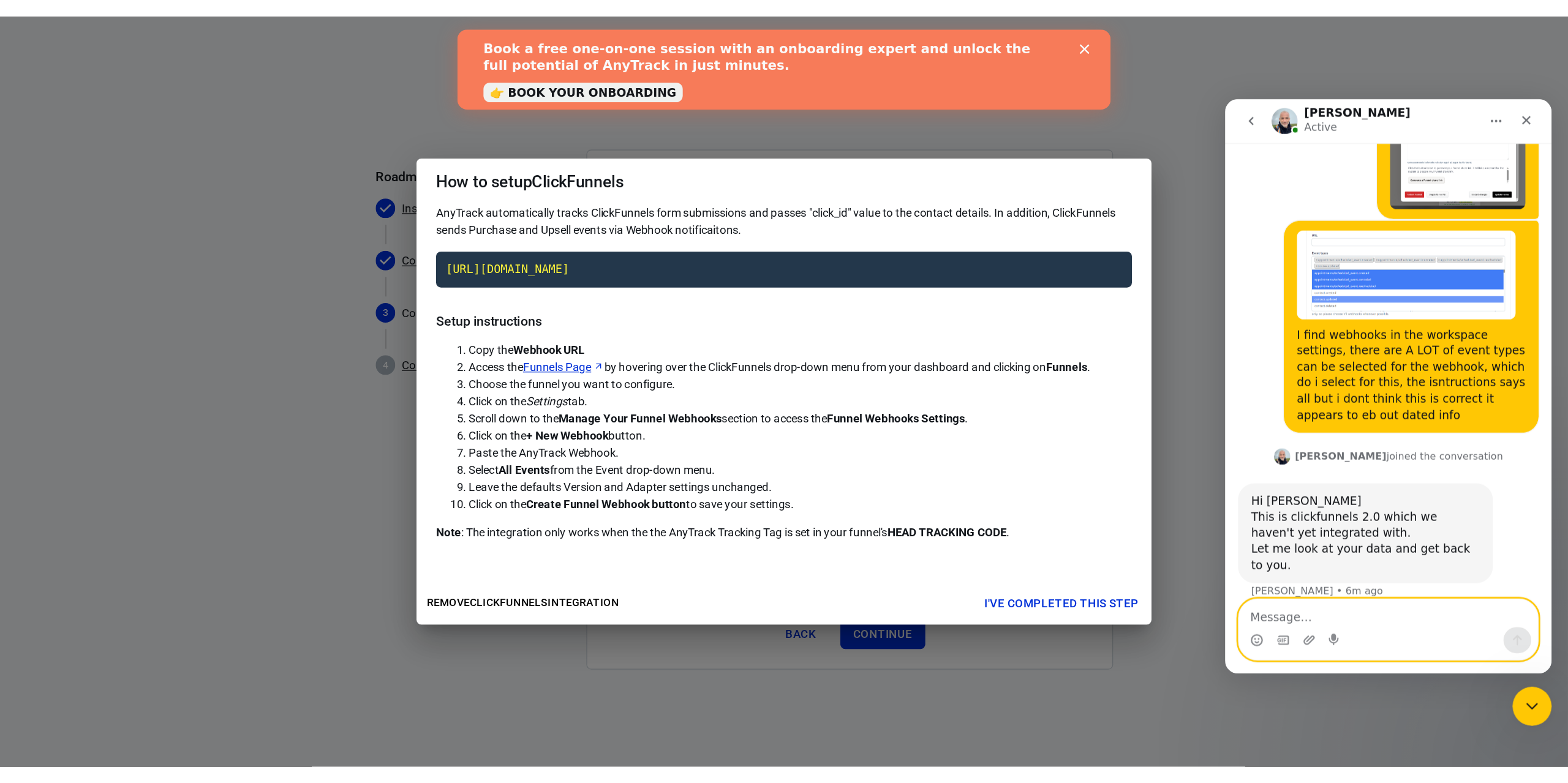
scroll to position [1567, 0]
